Goal: Information Seeking & Learning: Learn about a topic

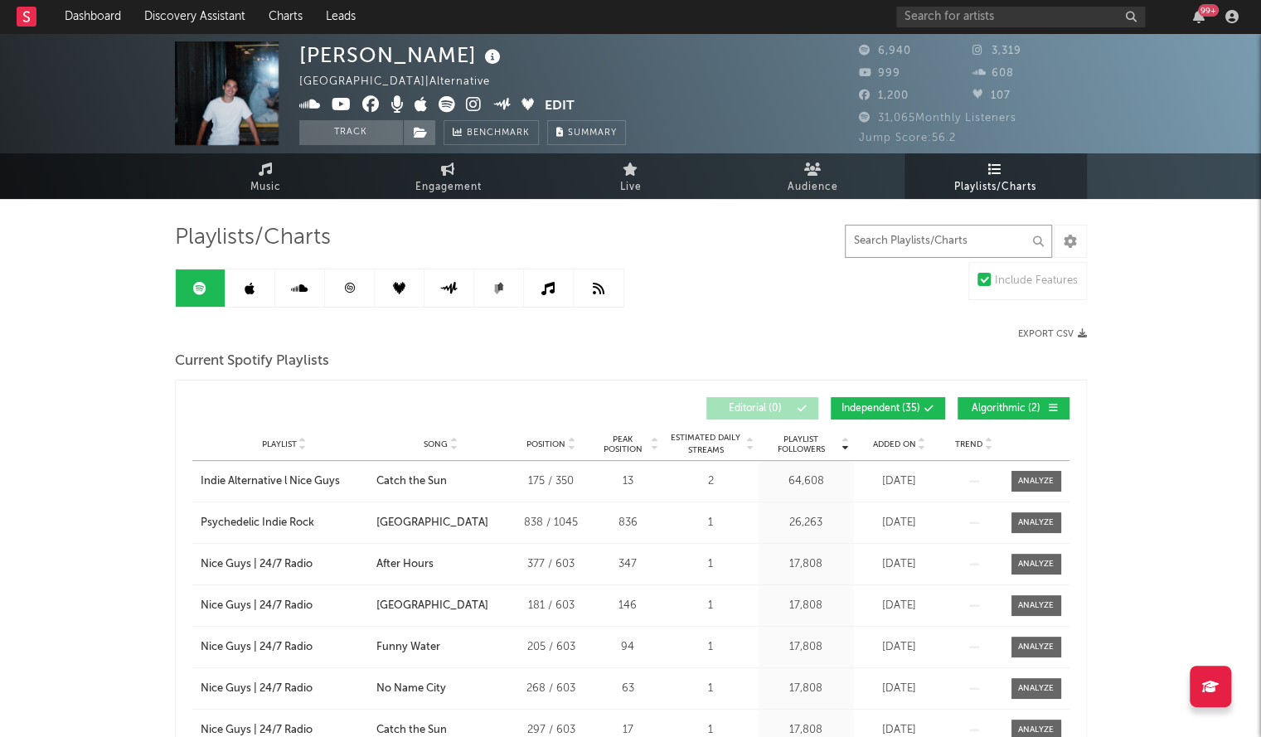
click at [907, 231] on input "text" at bounding box center [948, 241] width 207 height 33
click at [944, 28] on div "99 +" at bounding box center [1070, 16] width 348 height 33
click at [935, 20] on input "text" at bounding box center [1020, 17] width 249 height 21
type input "[PERSON_NAME]"
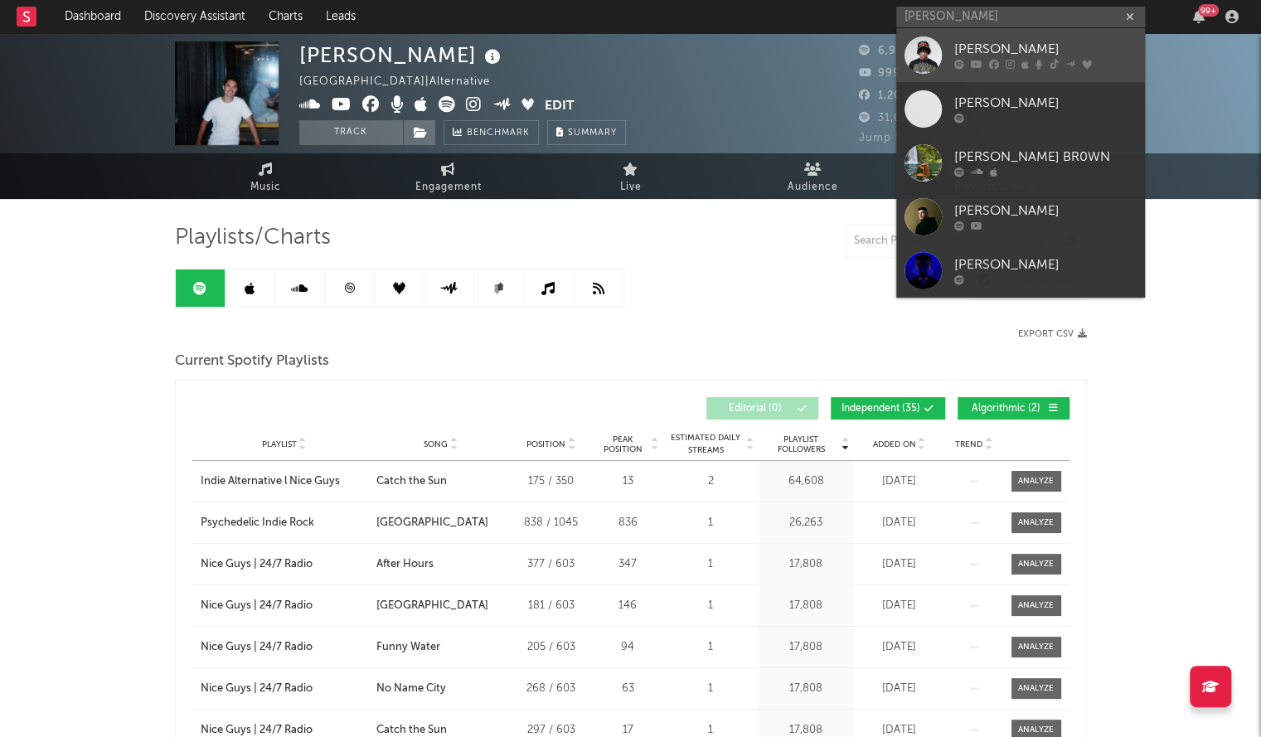
click at [949, 47] on link "[PERSON_NAME]" at bounding box center [1020, 55] width 249 height 54
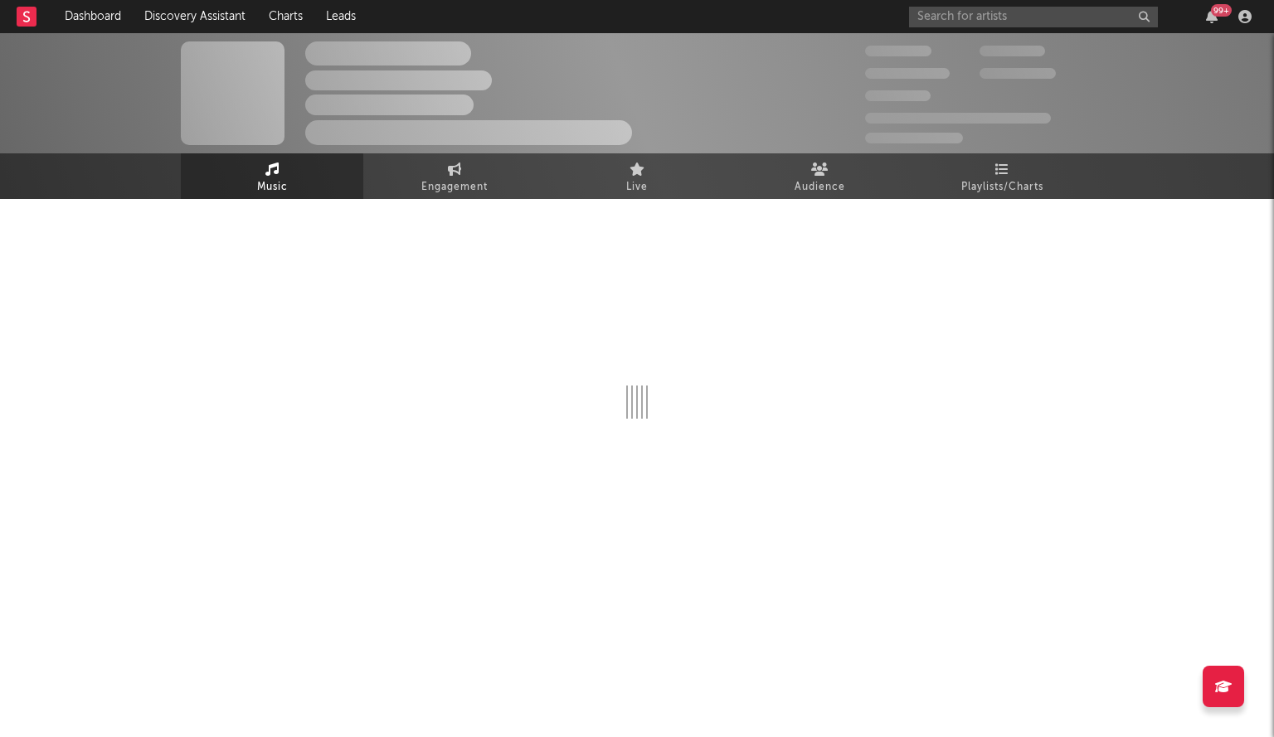
select select "6m"
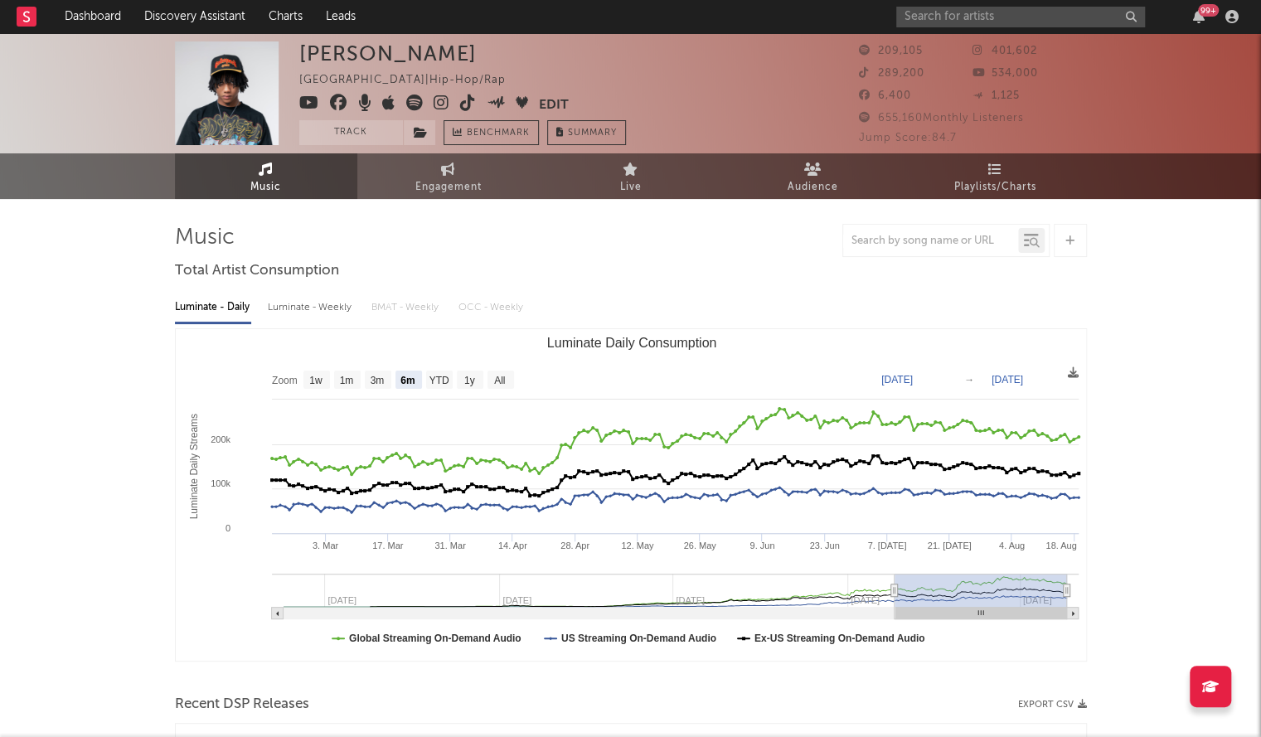
click at [466, 104] on icon at bounding box center [468, 103] width 16 height 17
click at [305, 109] on icon at bounding box center [309, 103] width 20 height 17
click at [331, 104] on icon at bounding box center [338, 103] width 17 height 17
